Goal: Find specific page/section

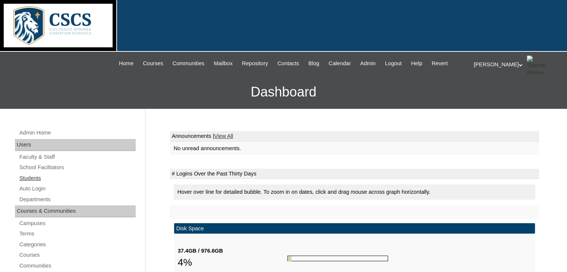
click at [30, 176] on link "Students" at bounding box center [77, 178] width 117 height 9
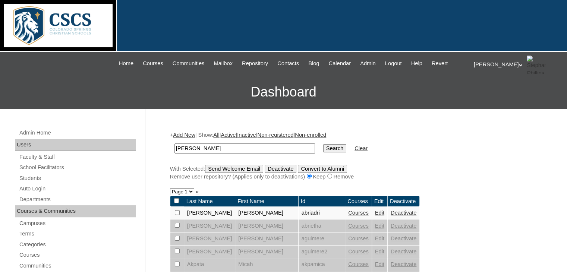
drag, startPoint x: 191, startPoint y: 148, endPoint x: 163, endPoint y: 148, distance: 28.3
type input "hawker"
click at [323, 144] on input "Search" at bounding box center [334, 148] width 23 height 8
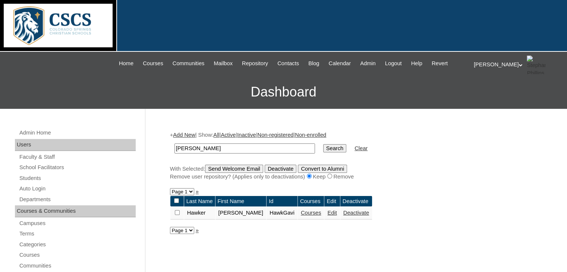
click at [301, 212] on link "Courses" at bounding box center [311, 213] width 21 height 6
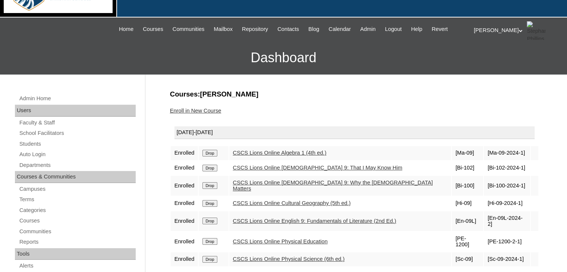
scroll to position [75, 0]
